Goal: Task Accomplishment & Management: Use online tool/utility

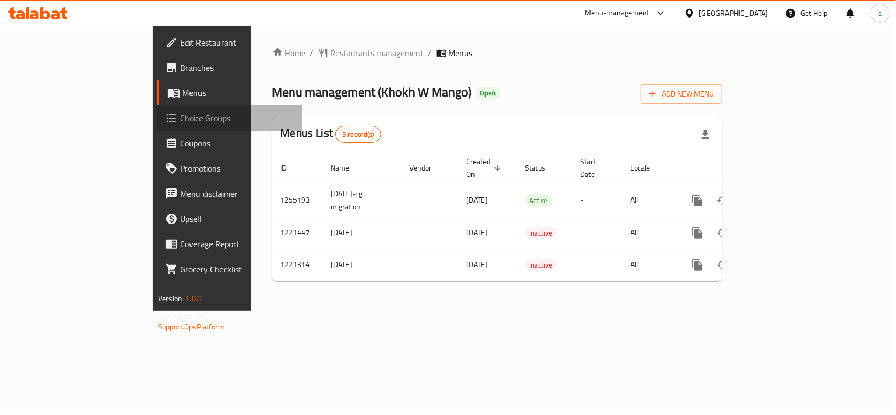
click at [180, 121] on span "Choice Groups" at bounding box center [237, 118] width 114 height 13
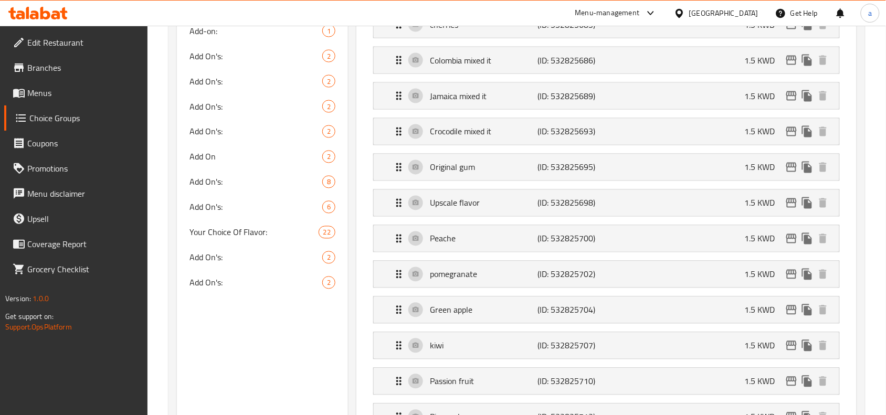
scroll to position [459, 0]
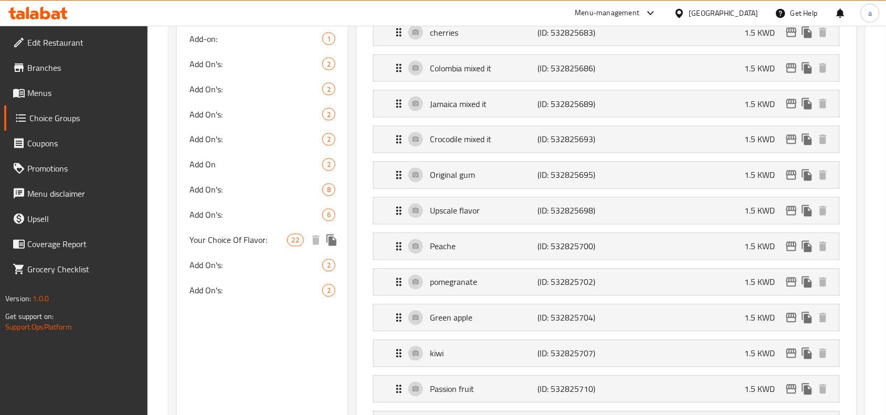
click at [233, 243] on span "Your Choice Of Flavor:" at bounding box center [238, 240] width 97 height 13
type input "Your Choice Of Flavor:"
type input "اختيارك من النكهة:"
click at [246, 246] on span "Your Choice Of Flavor:" at bounding box center [238, 240] width 97 height 13
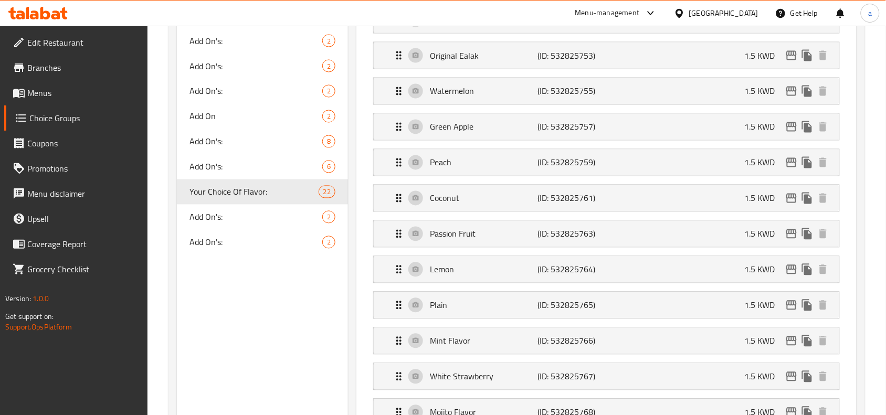
scroll to position [591, 0]
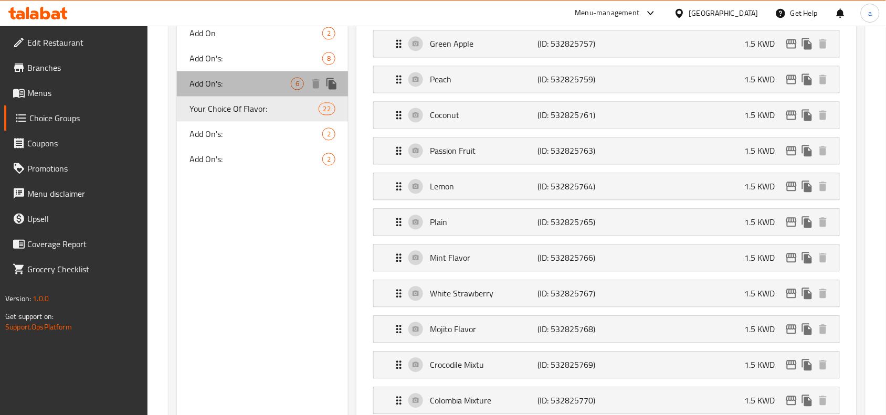
click at [232, 85] on span "Add On's:" at bounding box center [240, 84] width 101 height 13
type input "Add On's:"
type input "الإضافات:"
type input "0"
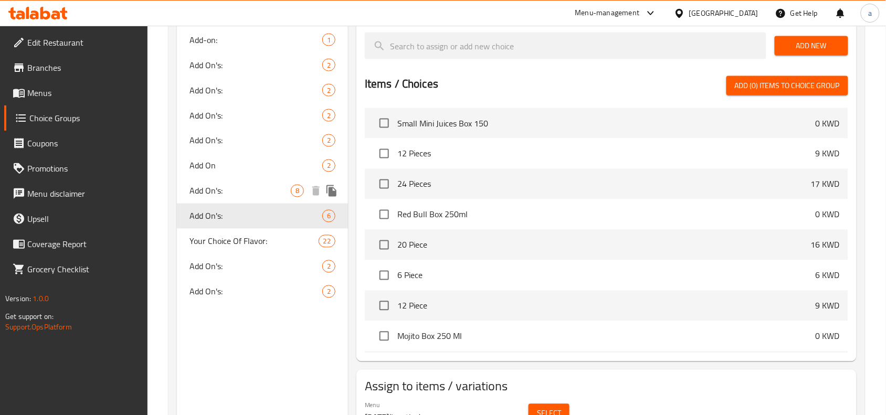
scroll to position [513, 0]
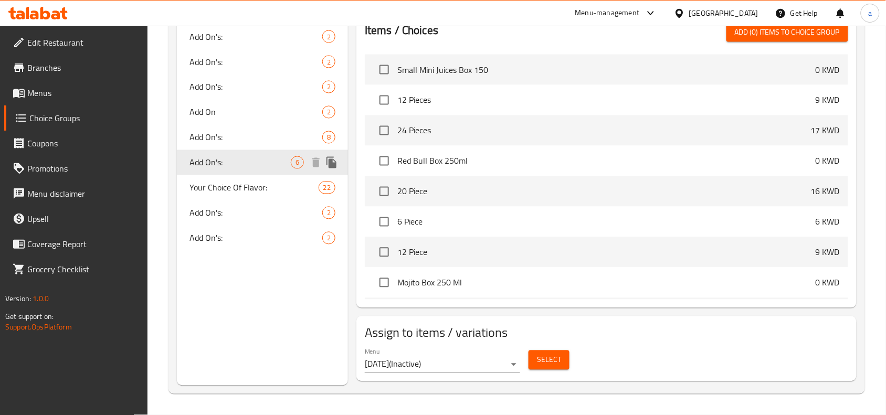
click at [224, 162] on span "Add On's:" at bounding box center [240, 162] width 101 height 13
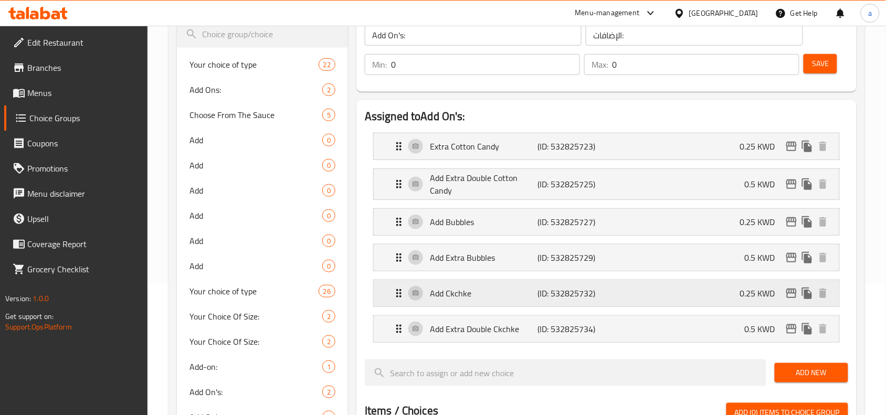
scroll to position [66, 0]
